Goal: Navigation & Orientation: Understand site structure

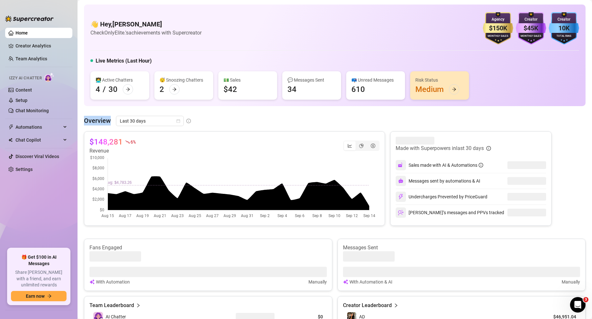
drag, startPoint x: 85, startPoint y: 121, endPoint x: 111, endPoint y: 121, distance: 26.5
click at [111, 121] on div "Overview Last 30 days" at bounding box center [335, 121] width 502 height 10
click at [109, 121] on article "Overview" at bounding box center [97, 121] width 27 height 10
drag, startPoint x: 84, startPoint y: 120, endPoint x: 110, endPoint y: 122, distance: 26.9
click at [111, 122] on div "Overview Last 30 days" at bounding box center [335, 121] width 502 height 10
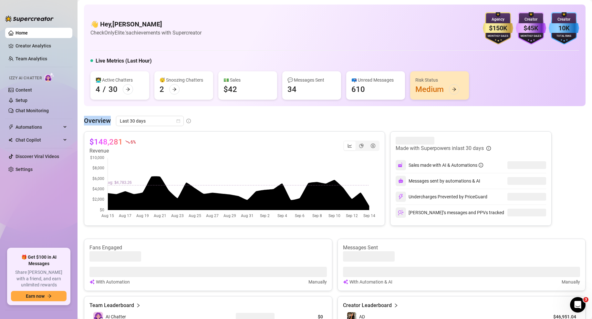
drag, startPoint x: 110, startPoint y: 120, endPoint x: 84, endPoint y: 121, distance: 25.8
click at [84, 121] on article "Overview" at bounding box center [97, 121] width 27 height 10
drag, startPoint x: 85, startPoint y: 121, endPoint x: 111, endPoint y: 122, distance: 26.8
click at [111, 122] on div "Overview Last 30 days" at bounding box center [335, 121] width 502 height 10
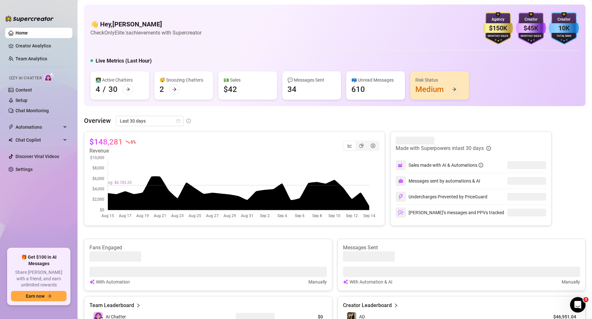
drag, startPoint x: 79, startPoint y: 119, endPoint x: 86, endPoint y: 120, distance: 6.7
click at [79, 119] on main "👋 Hey, [PERSON_NAME] Check OnlyElite.'s achievements with Supercreator $150K Ag…" at bounding box center [335, 283] width 515 height 566
drag, startPoint x: 84, startPoint y: 121, endPoint x: 111, endPoint y: 121, distance: 26.5
click at [111, 121] on div "Overview Last 30 days" at bounding box center [335, 121] width 502 height 10
click at [110, 121] on article "Overview" at bounding box center [97, 121] width 27 height 10
